Goal: Information Seeking & Learning: Find contact information

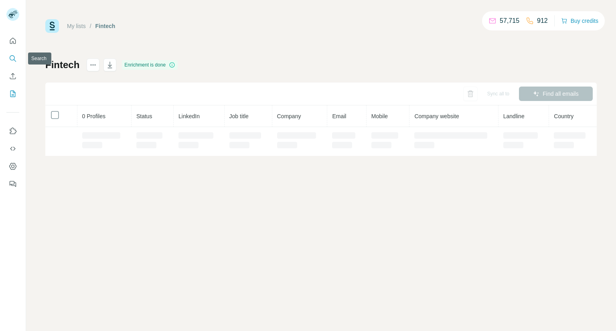
click at [12, 59] on icon "Search" at bounding box center [13, 59] width 8 height 8
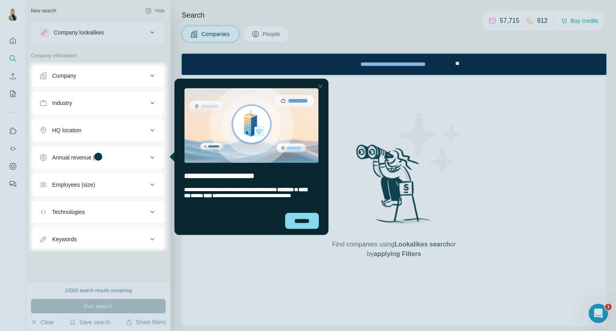
click at [133, 77] on div "Company" at bounding box center [93, 76] width 108 height 8
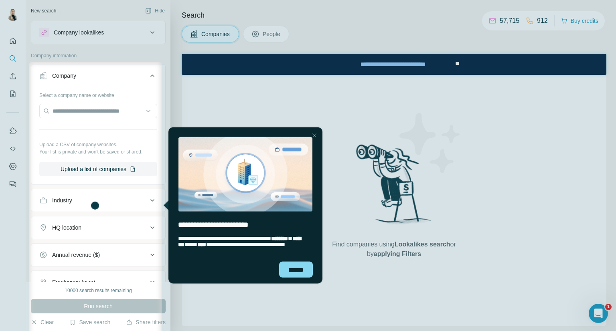
click at [316, 134] on div at bounding box center [314, 135] width 10 height 10
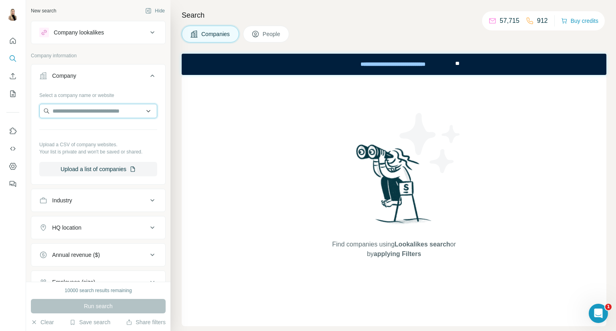
click at [116, 112] on input "text" at bounding box center [98, 111] width 118 height 14
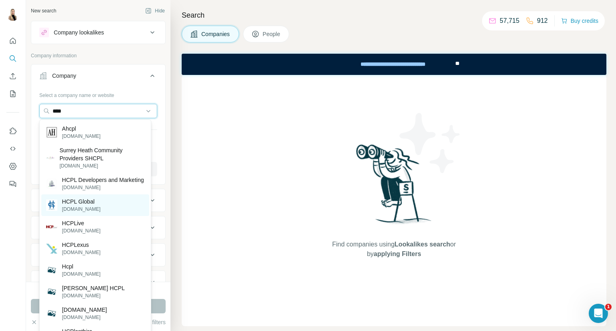
type input "****"
click at [88, 206] on p "HCPL Global" at bounding box center [81, 202] width 39 height 8
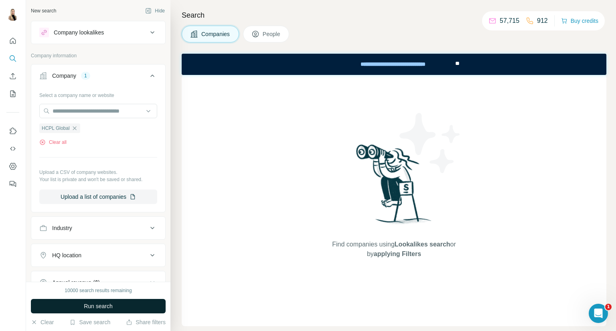
click at [102, 302] on span "Run search" at bounding box center [98, 306] width 29 height 8
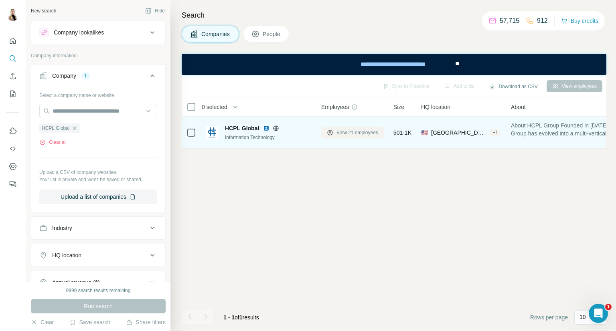
click at [354, 135] on span "View 21 employees" at bounding box center [358, 132] width 42 height 7
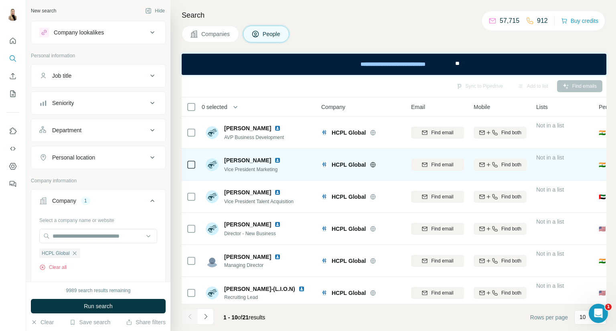
scroll to position [134, 0]
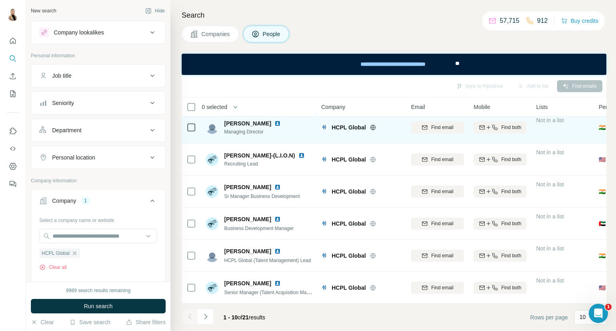
click at [274, 124] on img at bounding box center [277, 123] width 6 height 6
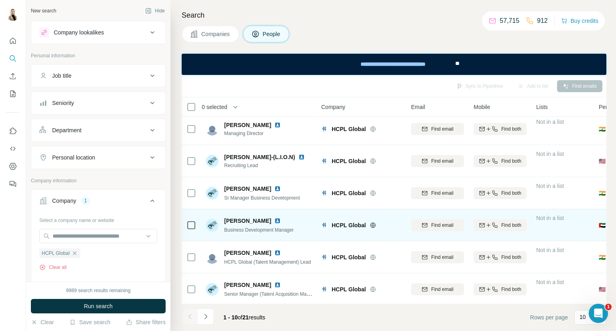
scroll to position [138, 0]
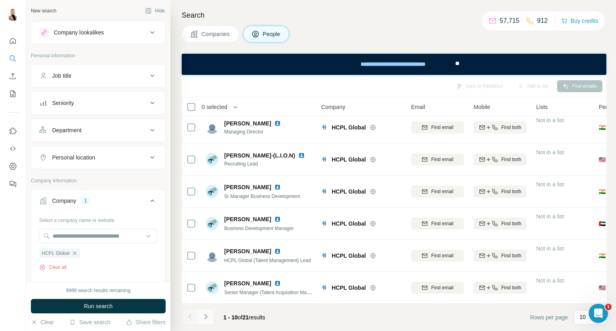
click at [209, 310] on button "Navigate to next page" at bounding box center [206, 317] width 16 height 16
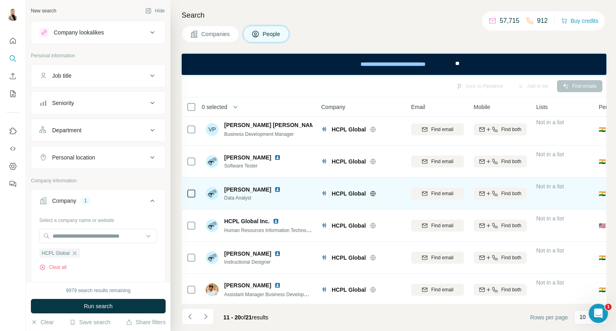
scroll to position [0, 0]
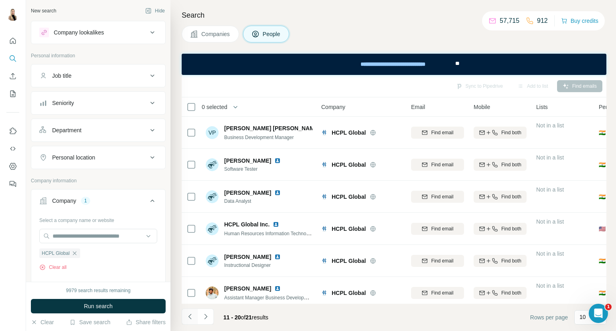
click at [193, 318] on icon "Navigate to previous page" at bounding box center [190, 317] width 8 height 8
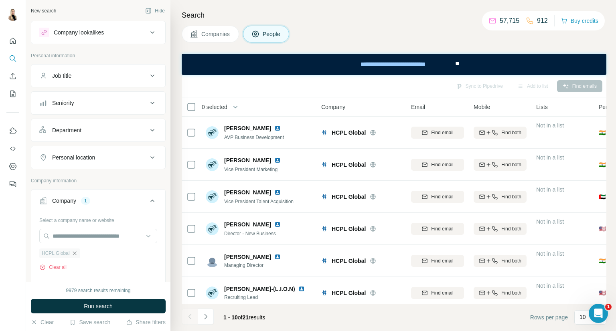
click at [74, 252] on icon "button" at bounding box center [75, 253] width 4 height 4
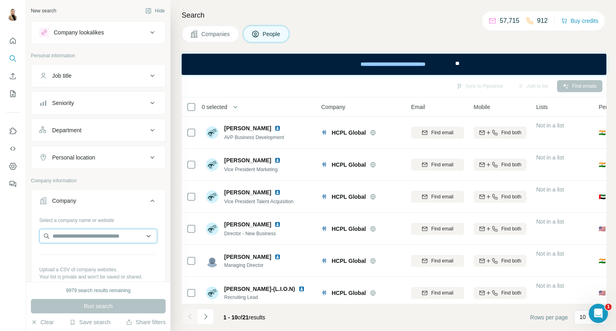
click at [81, 237] on input "text" at bounding box center [98, 236] width 118 height 14
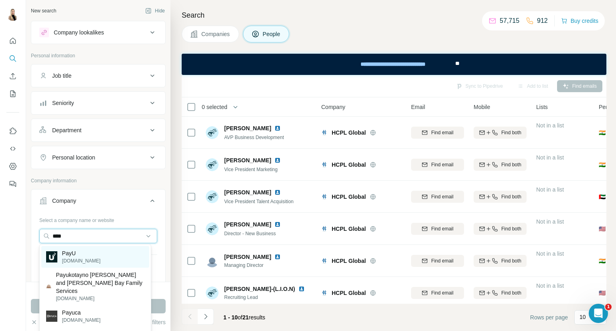
type input "****"
click at [78, 255] on p "PayU" at bounding box center [81, 253] width 39 height 8
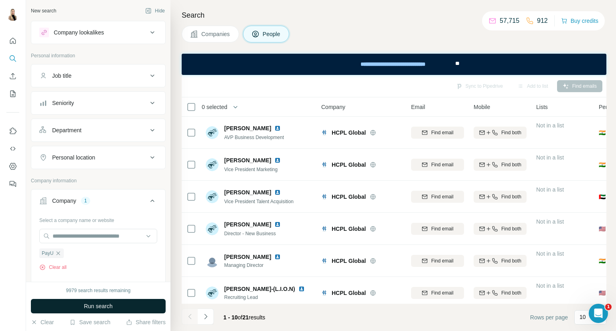
click at [99, 308] on span "Run search" at bounding box center [98, 306] width 29 height 8
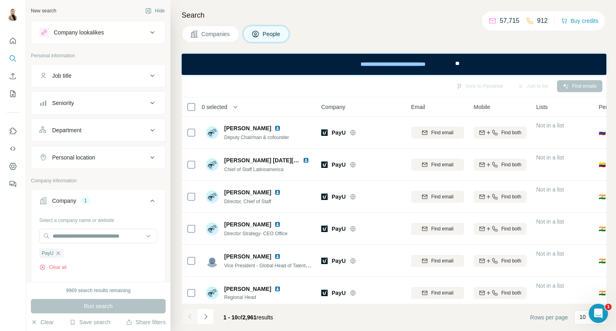
click at [118, 160] on div "Personal location" at bounding box center [93, 158] width 108 height 8
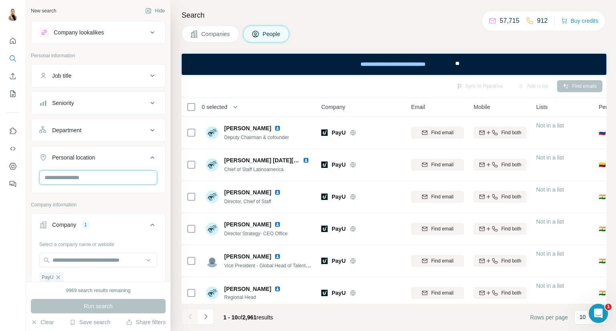
click at [108, 180] on input "text" at bounding box center [98, 177] width 118 height 14
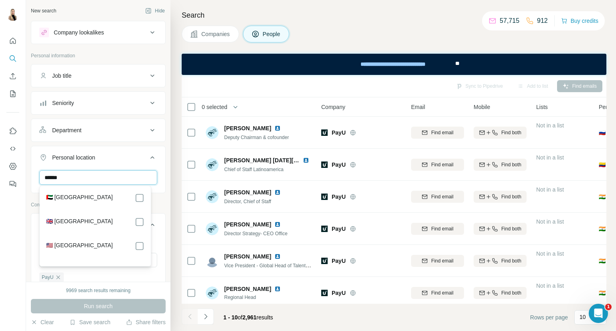
type input "******"
click at [112, 195] on div "🇦🇪 [GEOGRAPHIC_DATA]" at bounding box center [95, 198] width 98 height 10
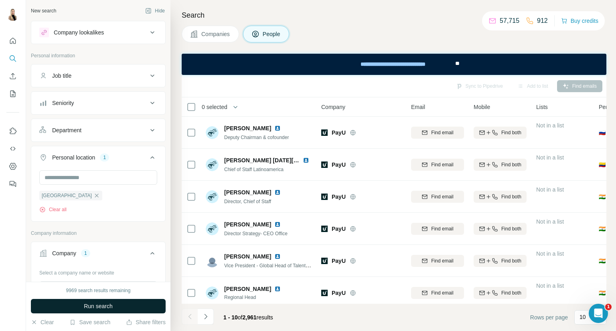
click at [116, 306] on button "Run search" at bounding box center [98, 306] width 135 height 14
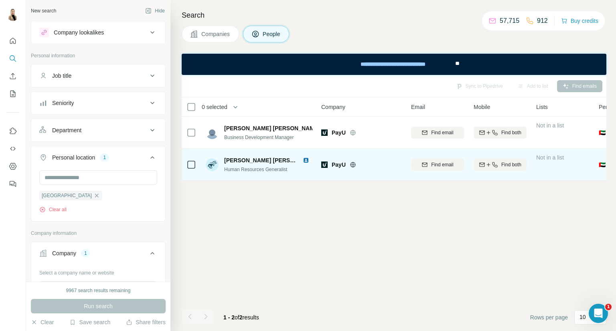
click at [305, 160] on img at bounding box center [306, 160] width 6 height 6
